Goal: Information Seeking & Learning: Learn about a topic

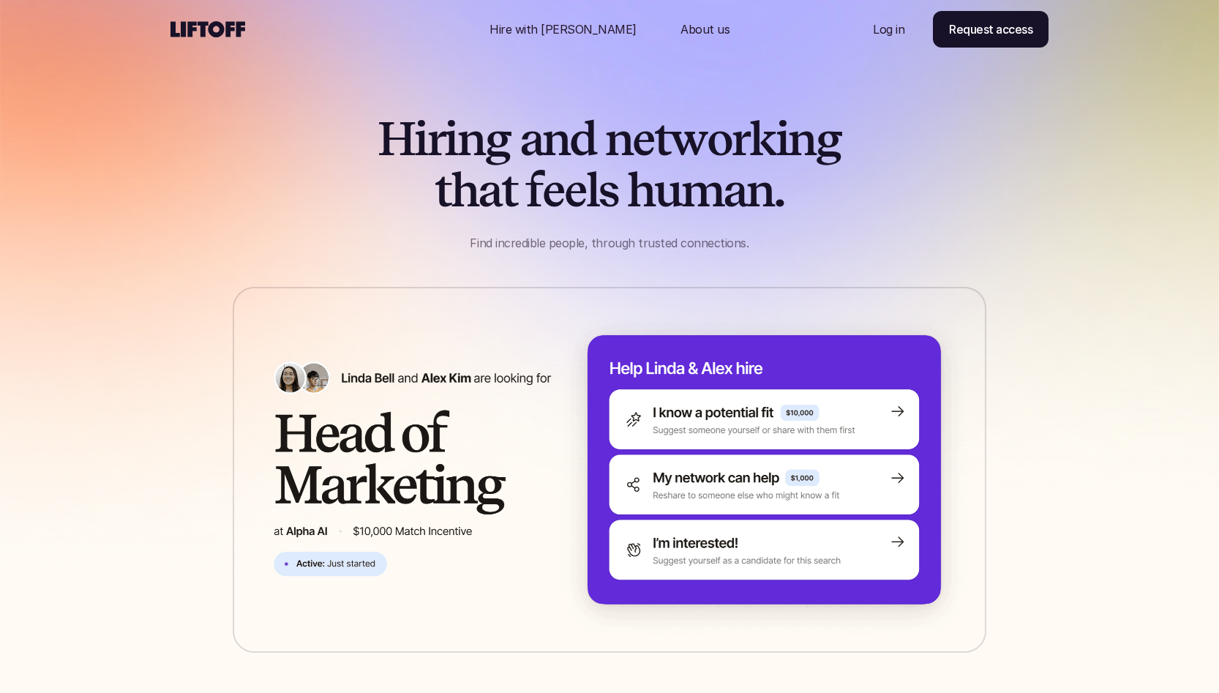
click at [210, 22] on icon at bounding box center [208, 29] width 75 height 18
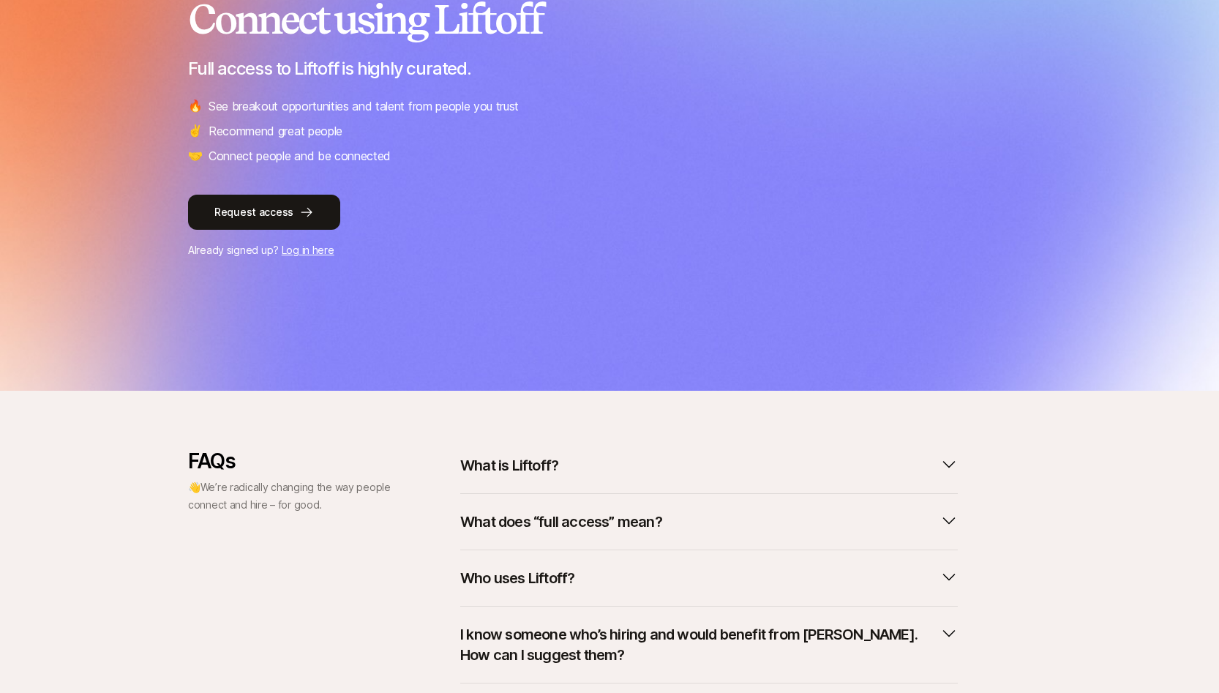
scroll to position [312, 0]
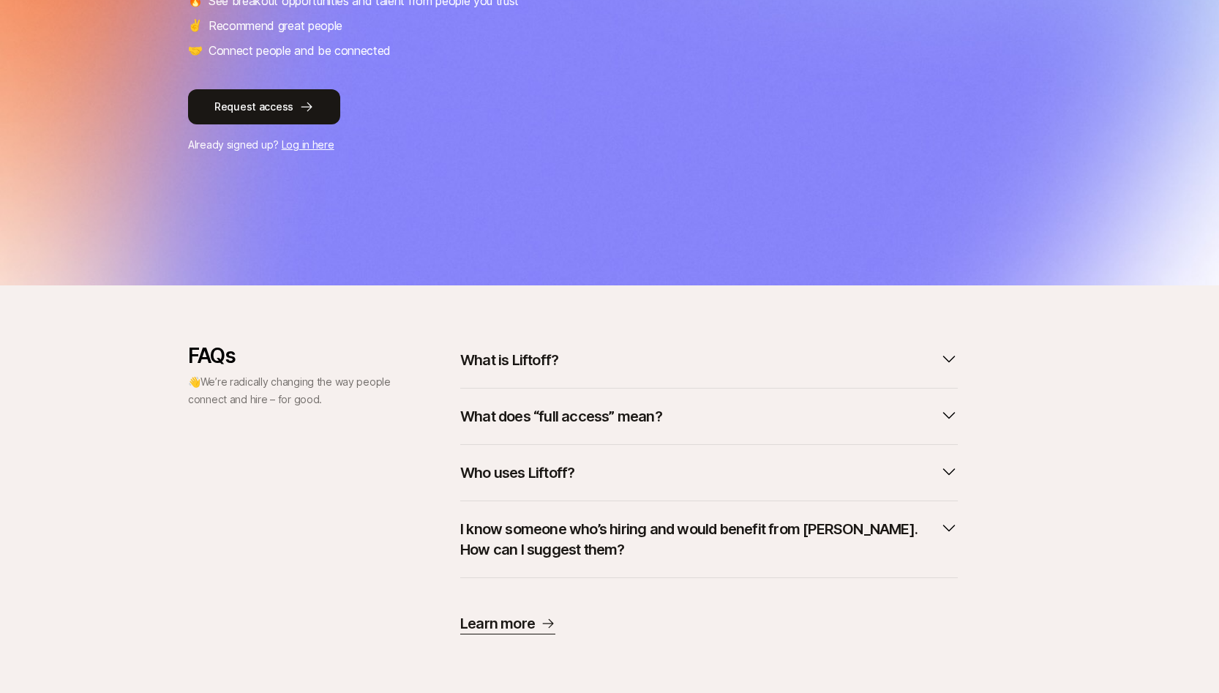
click at [511, 624] on p "Learn more" at bounding box center [497, 623] width 75 height 20
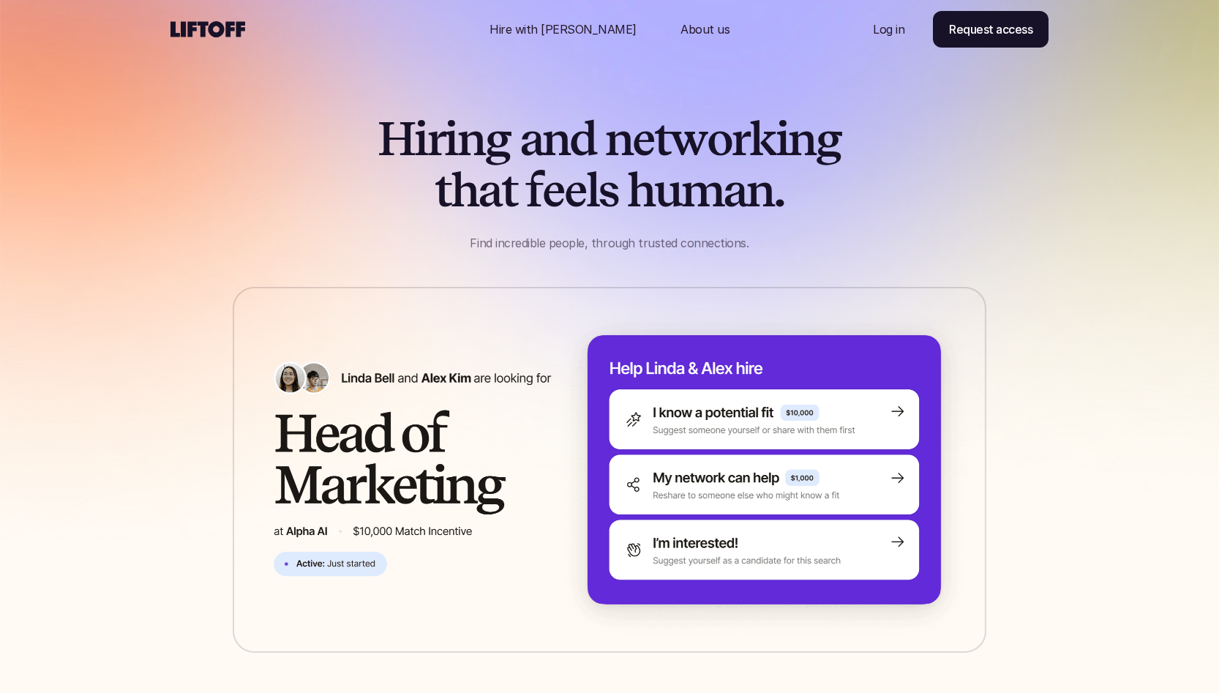
scroll to position [619, 0]
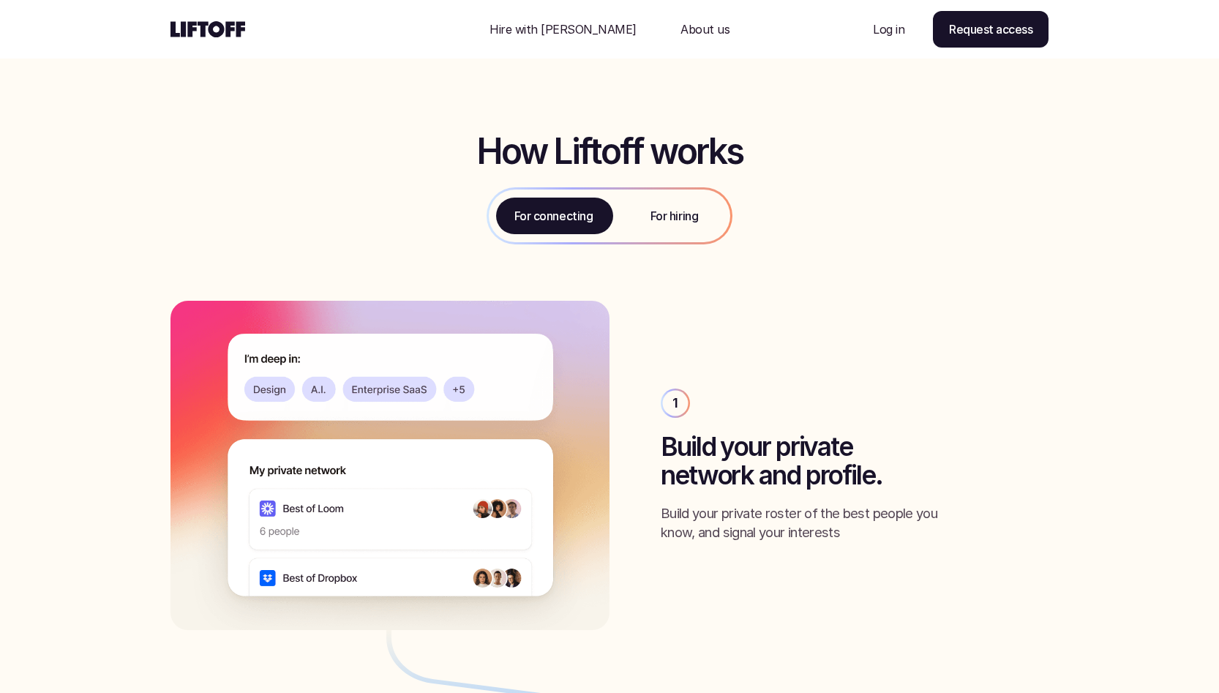
click at [676, 219] on p "For hiring" at bounding box center [675, 216] width 48 height 18
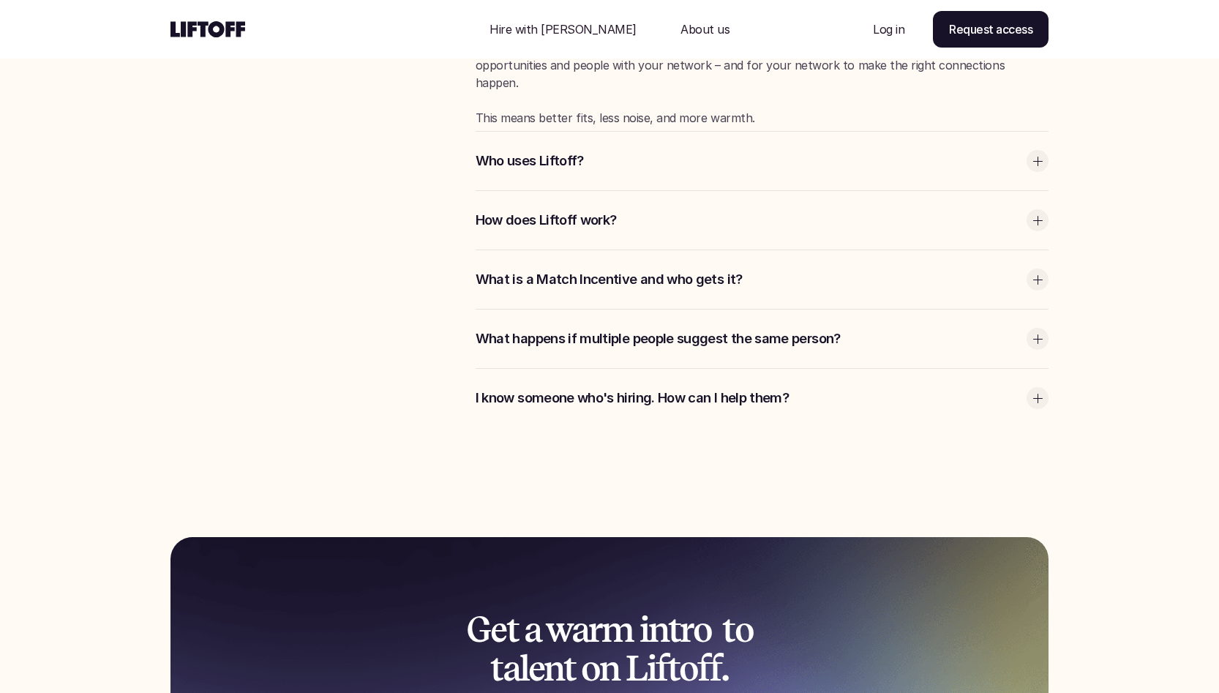
scroll to position [3218, 0]
